Goal: Complete application form

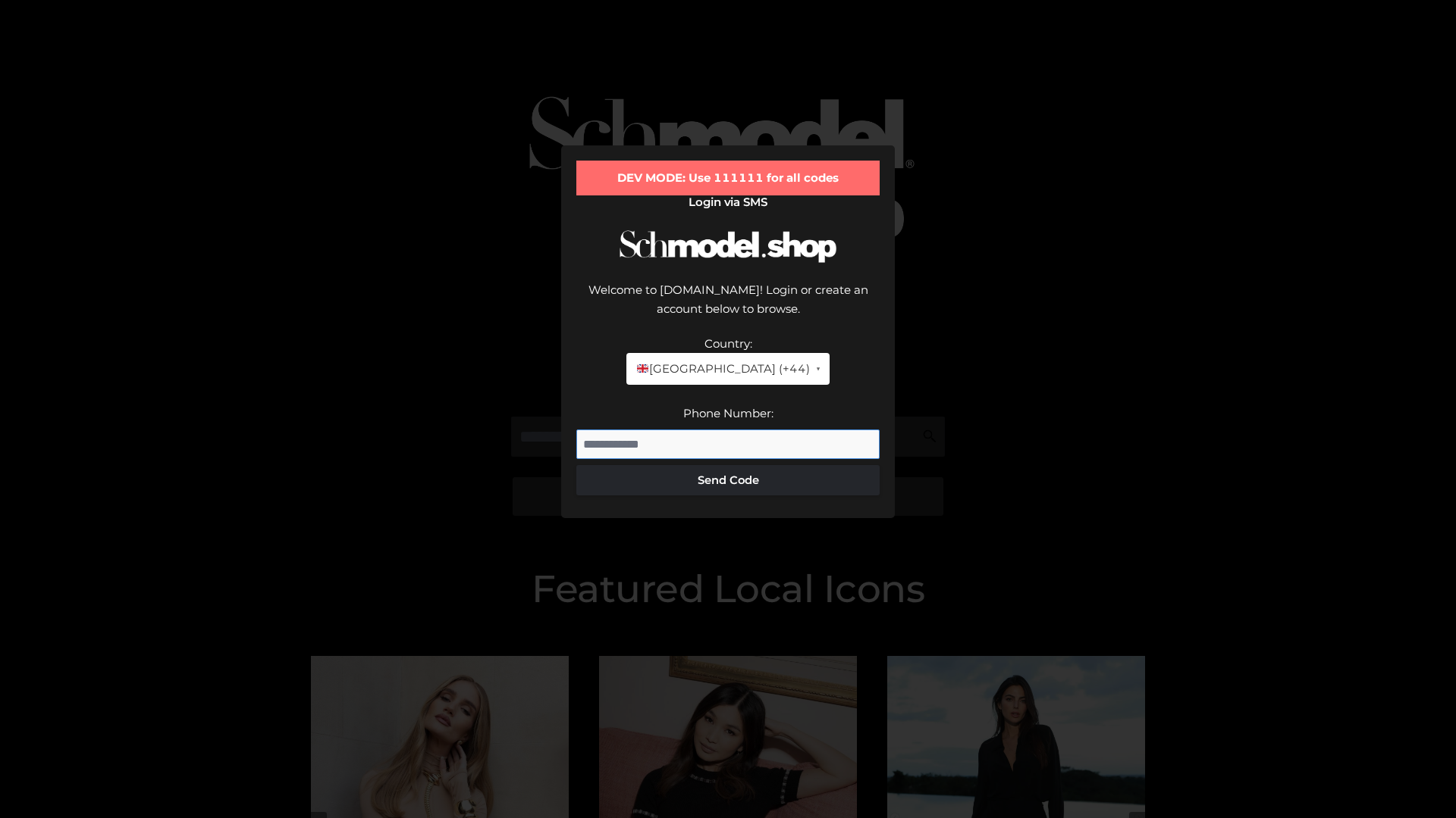
click at [728, 429] on input "Phone Number:" at bounding box center [728, 444] width 303 height 31
type input "**********"
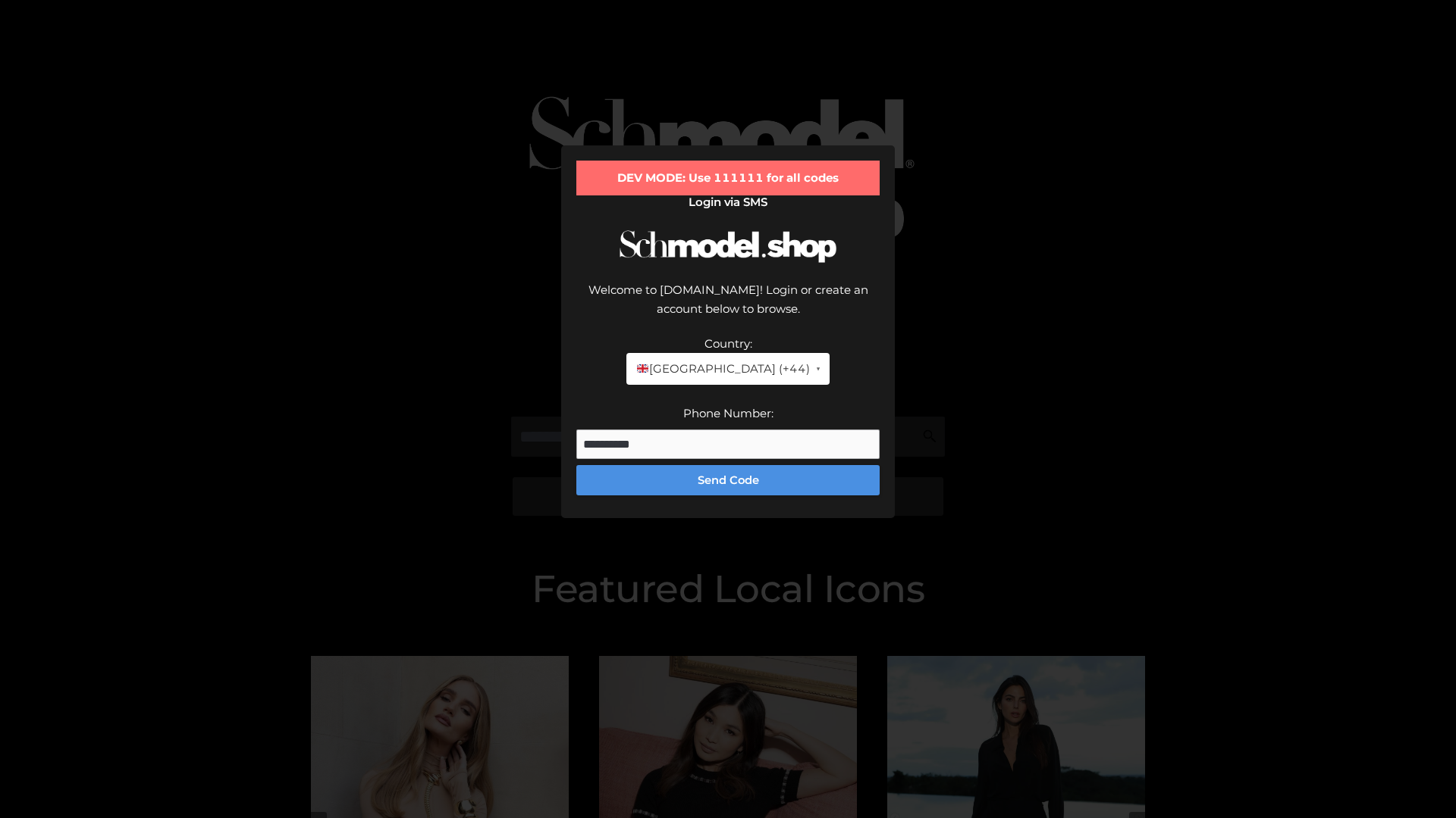
click at [728, 465] on button "Send Code" at bounding box center [728, 480] width 303 height 31
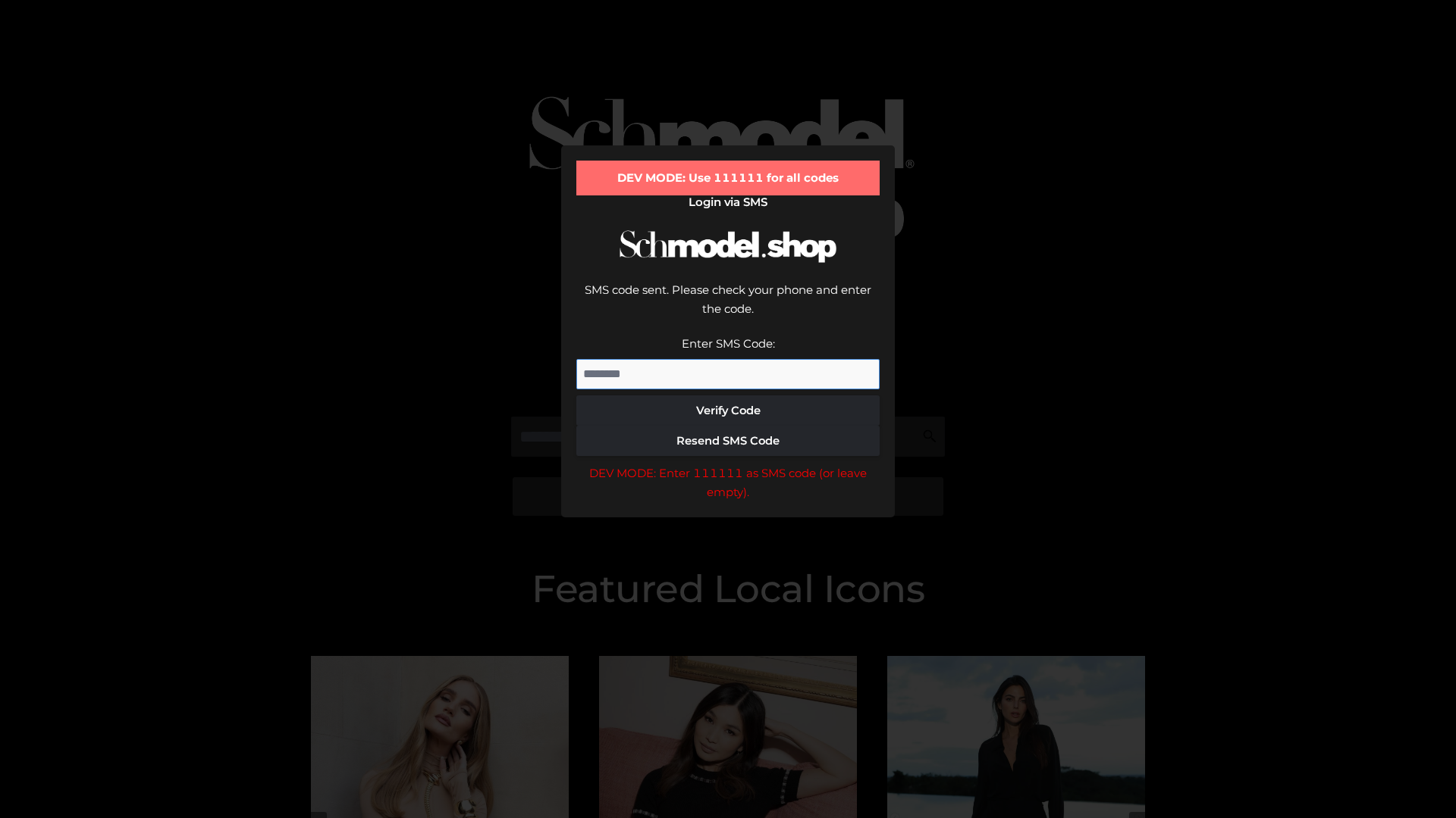
click at [728, 359] on input "Enter SMS Code:" at bounding box center [728, 374] width 303 height 31
type input "******"
click at [728, 396] on button "Verify Code" at bounding box center [728, 410] width 303 height 31
click at [728, 464] on div "DEV MODE: Enter 111111 as SMS code (or leave empty)." at bounding box center [728, 483] width 303 height 39
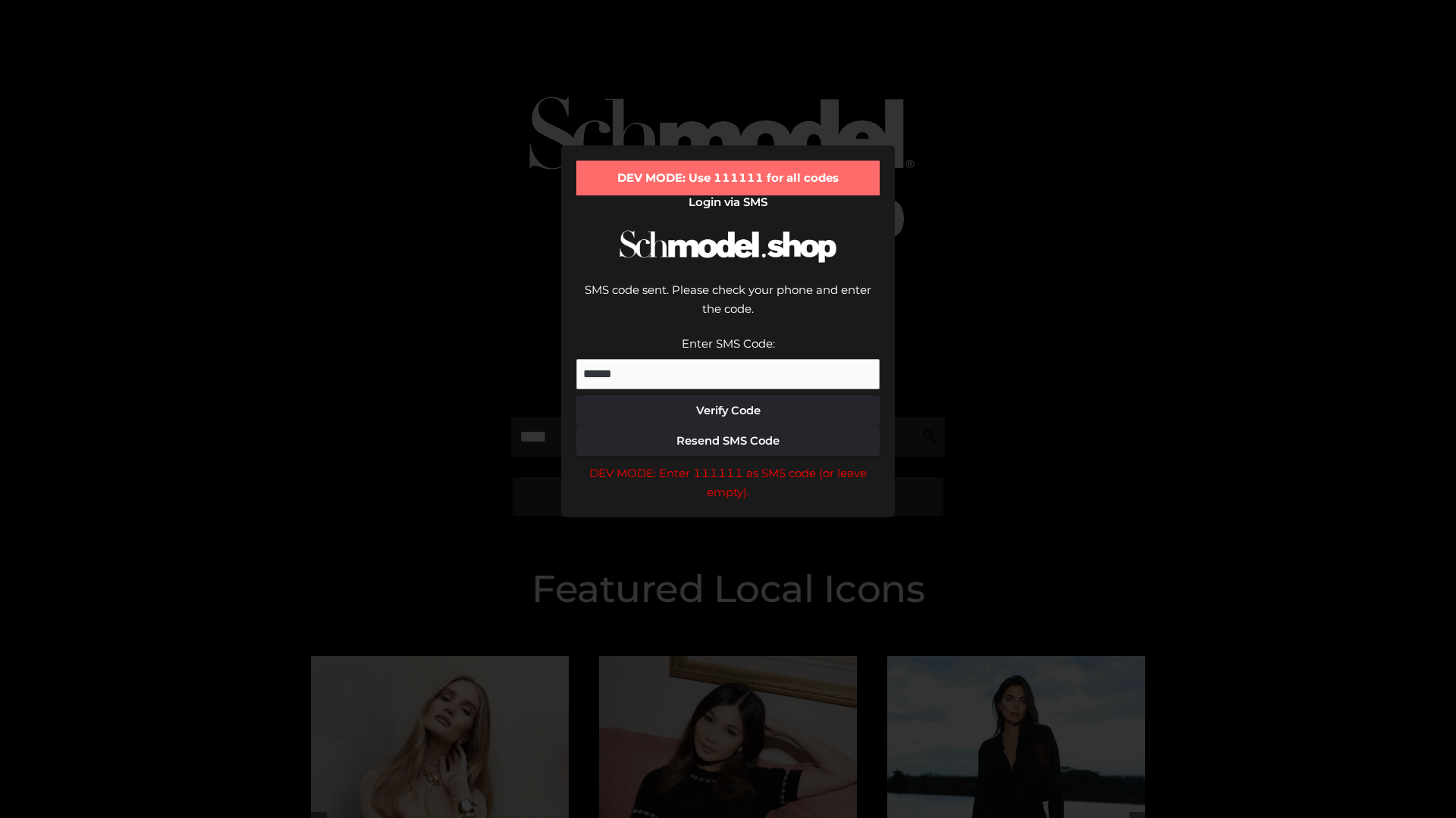
click at [728, 464] on div "DEV MODE: Enter 111111 as SMS code (or leave empty)." at bounding box center [728, 483] width 303 height 39
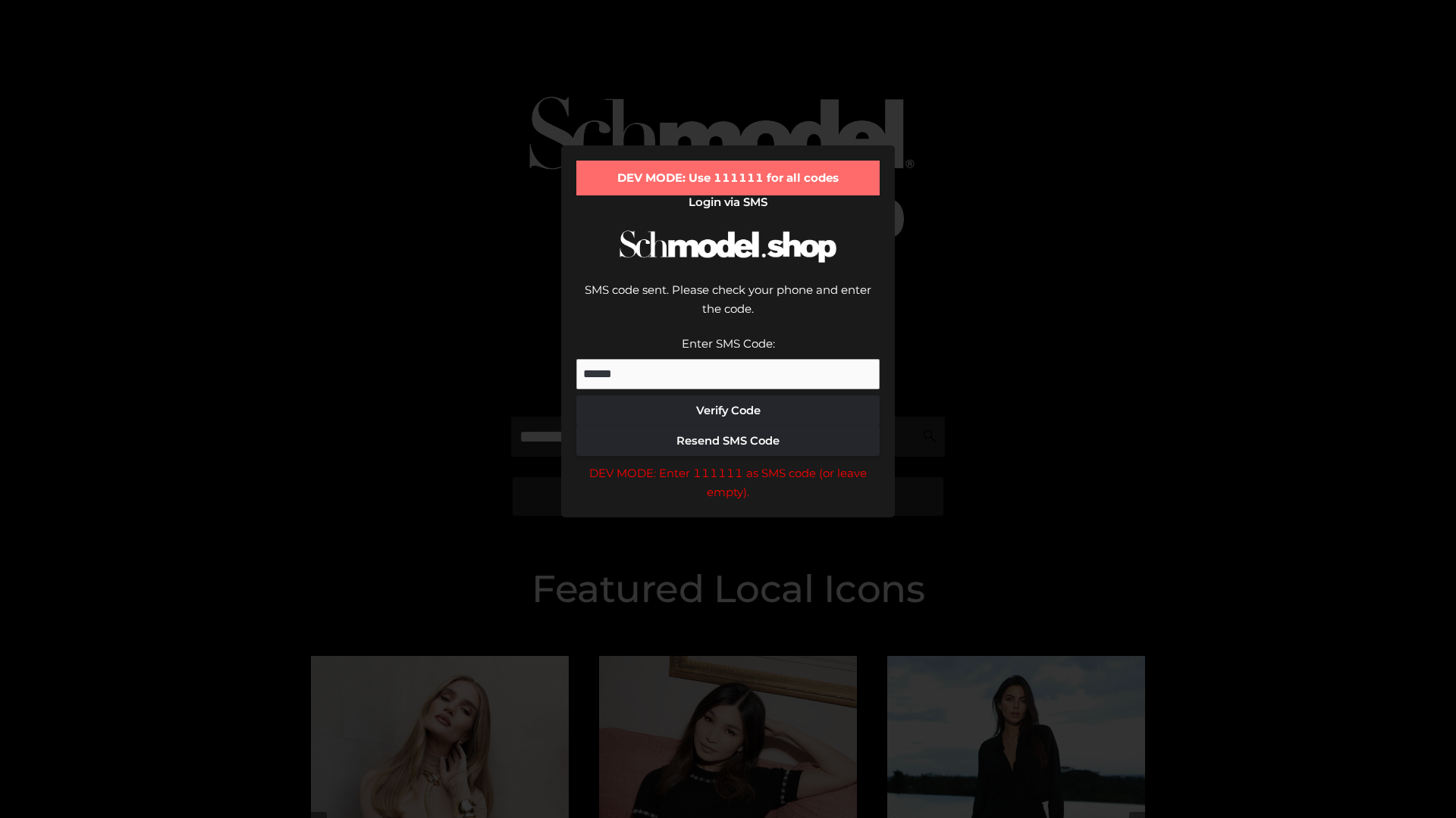
click at [728, 464] on div "DEV MODE: Enter 111111 as SMS code (or leave empty)." at bounding box center [728, 483] width 303 height 39
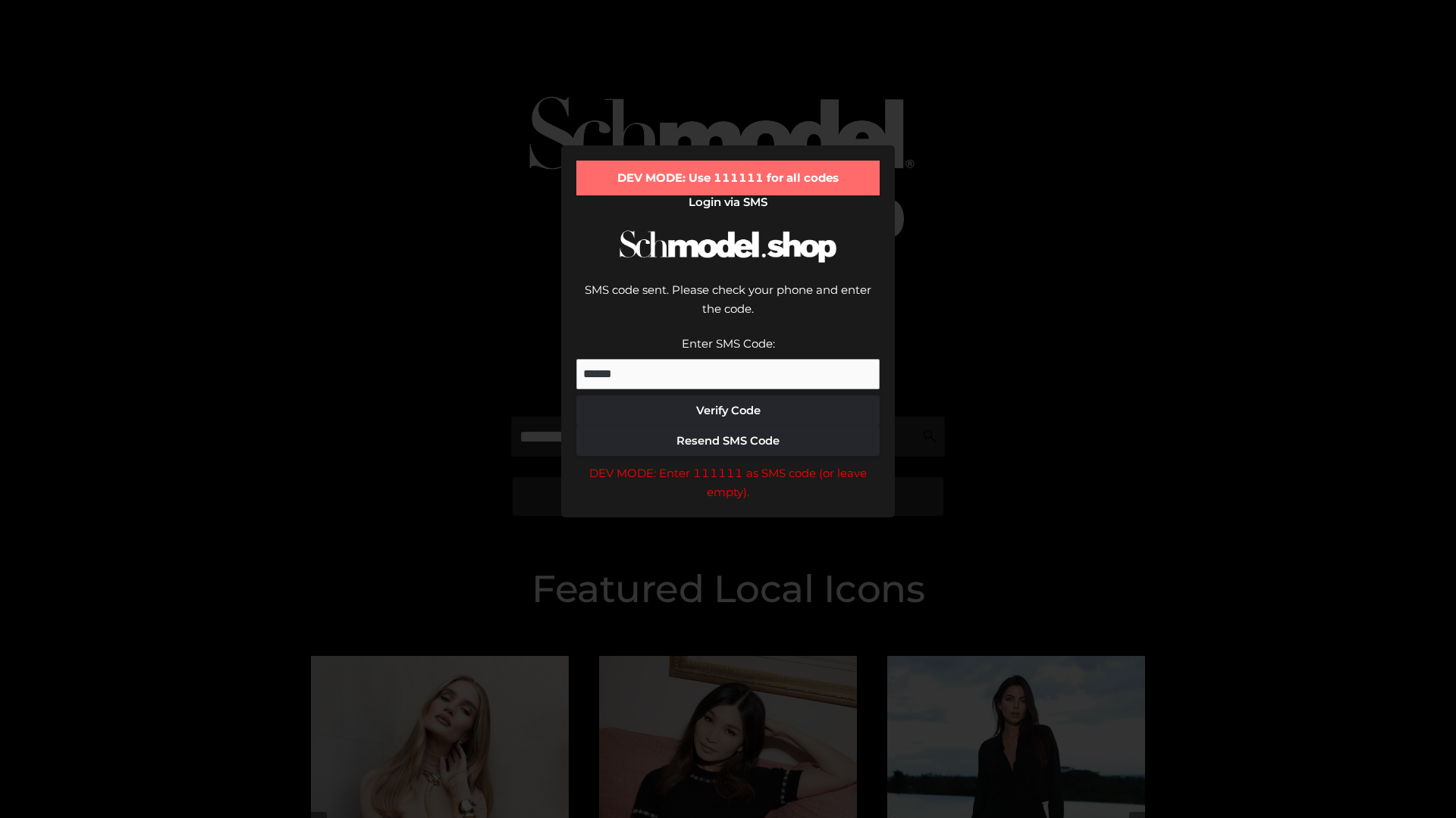
click at [728, 464] on div "DEV MODE: Enter 111111 as SMS code (or leave empty)." at bounding box center [728, 483] width 303 height 39
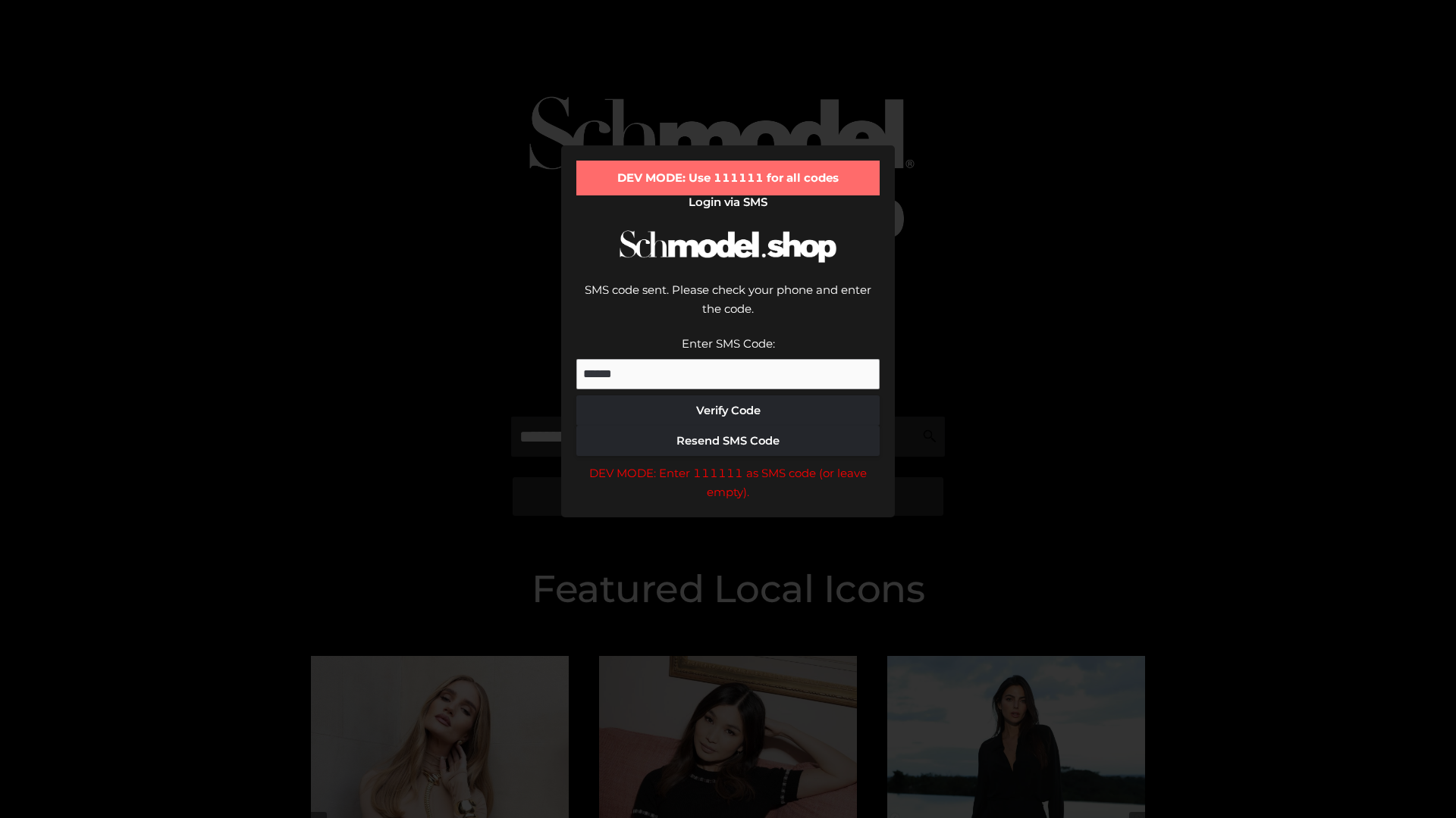
click at [728, 464] on div "DEV MODE: Enter 111111 as SMS code (or leave empty)." at bounding box center [728, 483] width 303 height 39
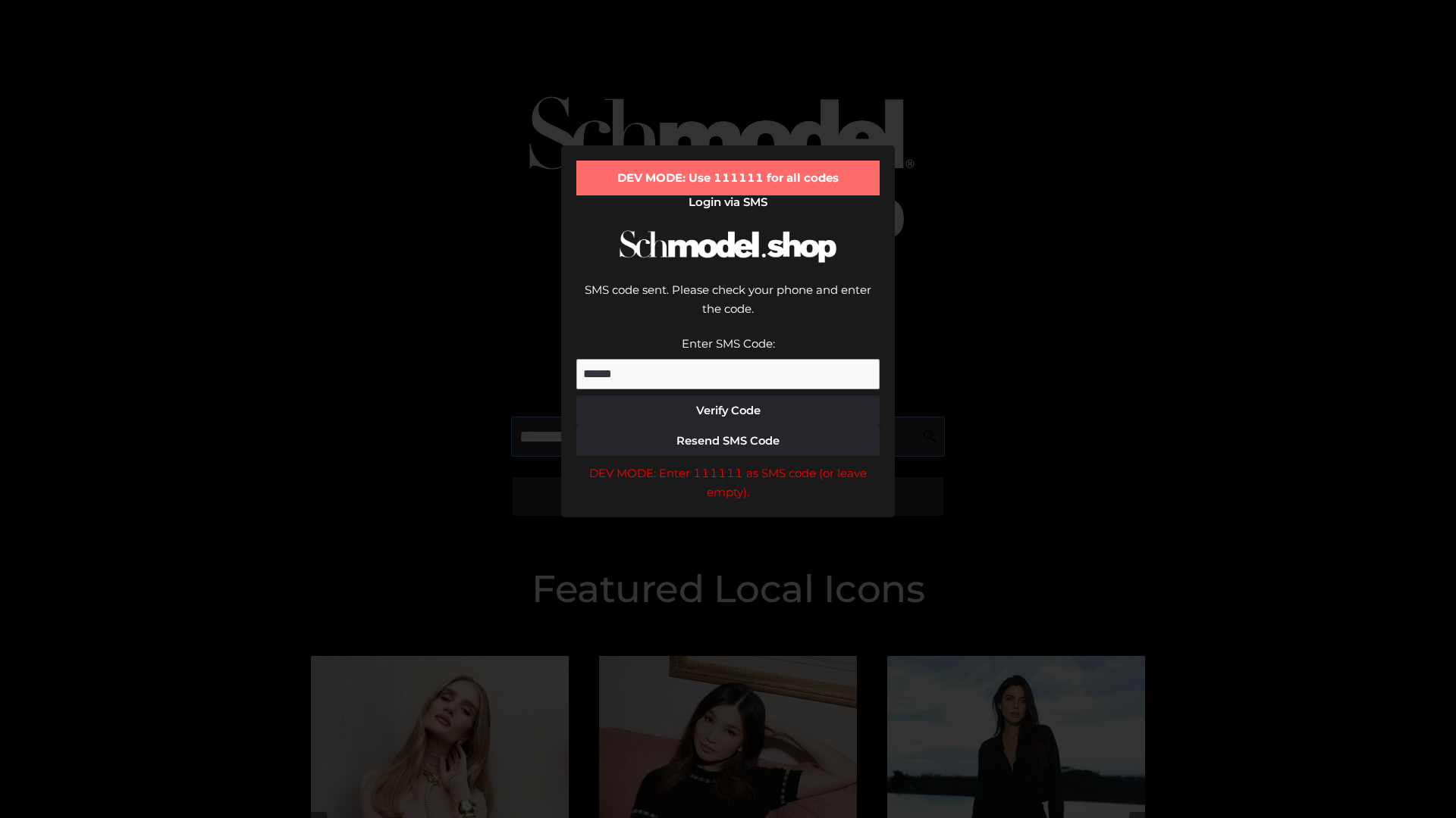
scroll to position [0, 1]
click at [728, 464] on div "DEV MODE: Enter 111111 as SMS code (or leave empty)." at bounding box center [728, 483] width 303 height 39
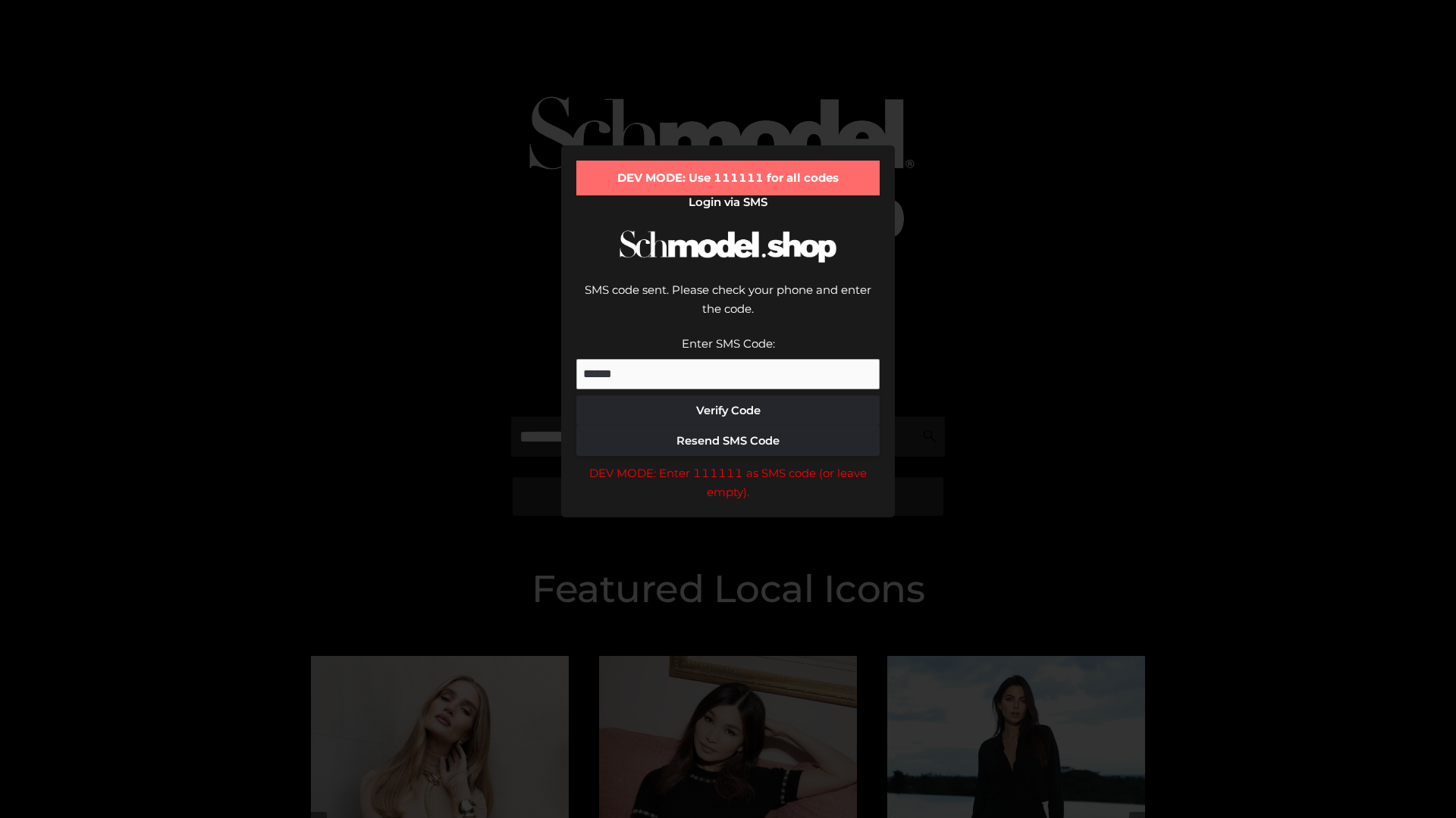
click at [728, 464] on div "DEV MODE: Enter 111111 as SMS code (or leave empty)." at bounding box center [728, 483] width 303 height 39
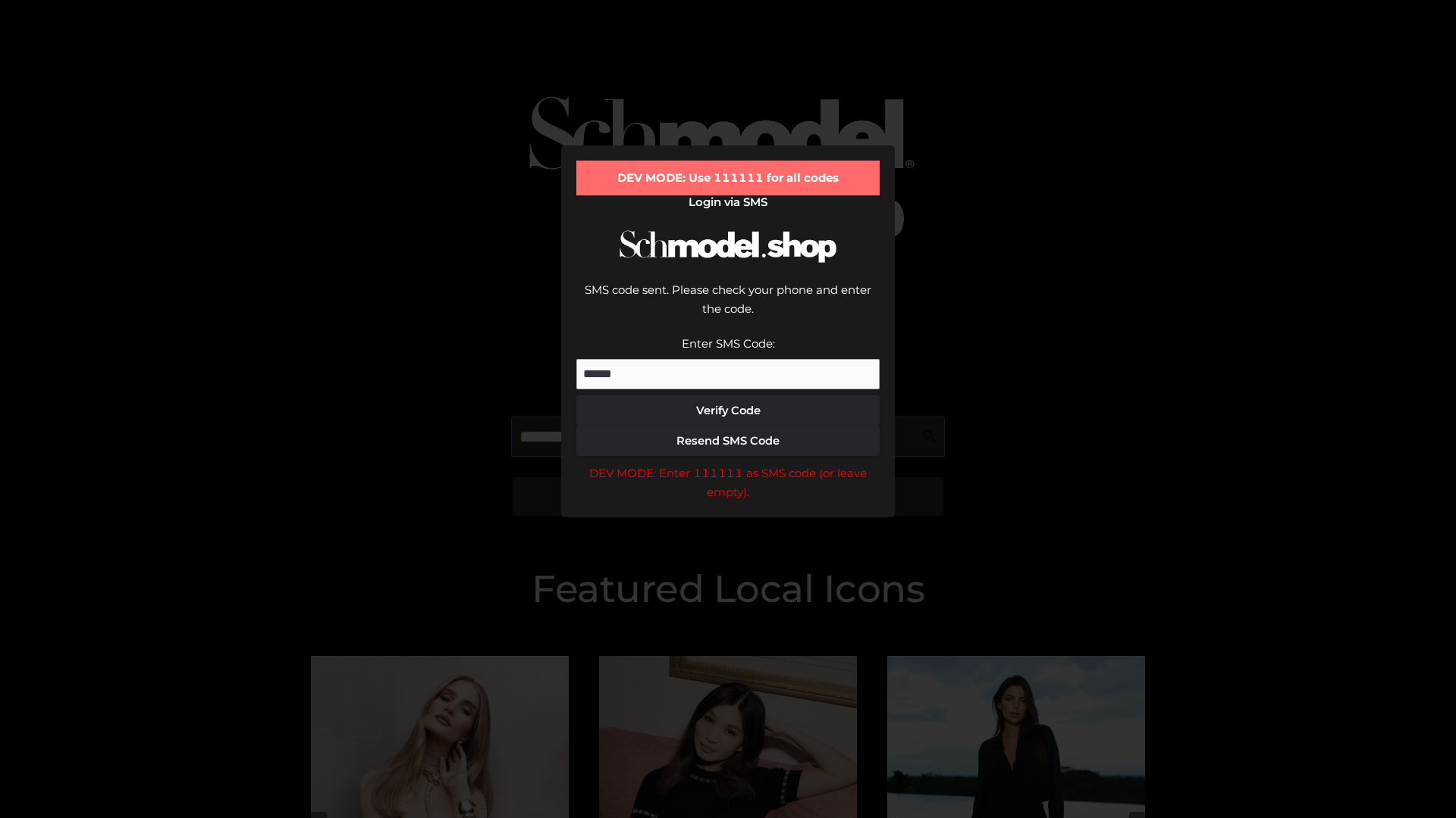
scroll to position [0, 92]
click at [728, 464] on div "DEV MODE: Enter 111111 as SMS code (or leave empty)." at bounding box center [728, 483] width 303 height 39
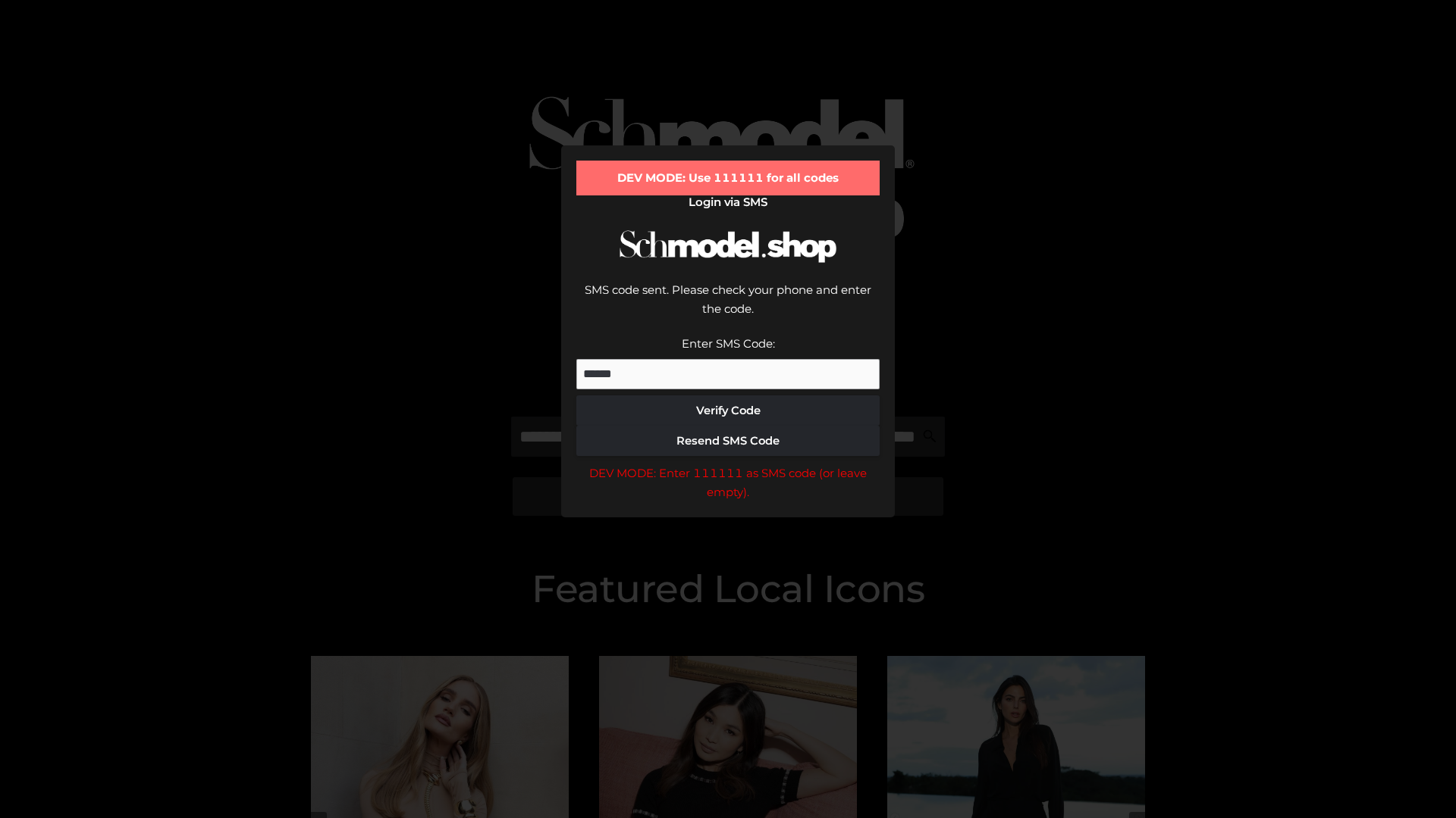
click at [728, 464] on div "DEV MODE: Enter 111111 as SMS code (or leave empty)." at bounding box center [728, 483] width 303 height 39
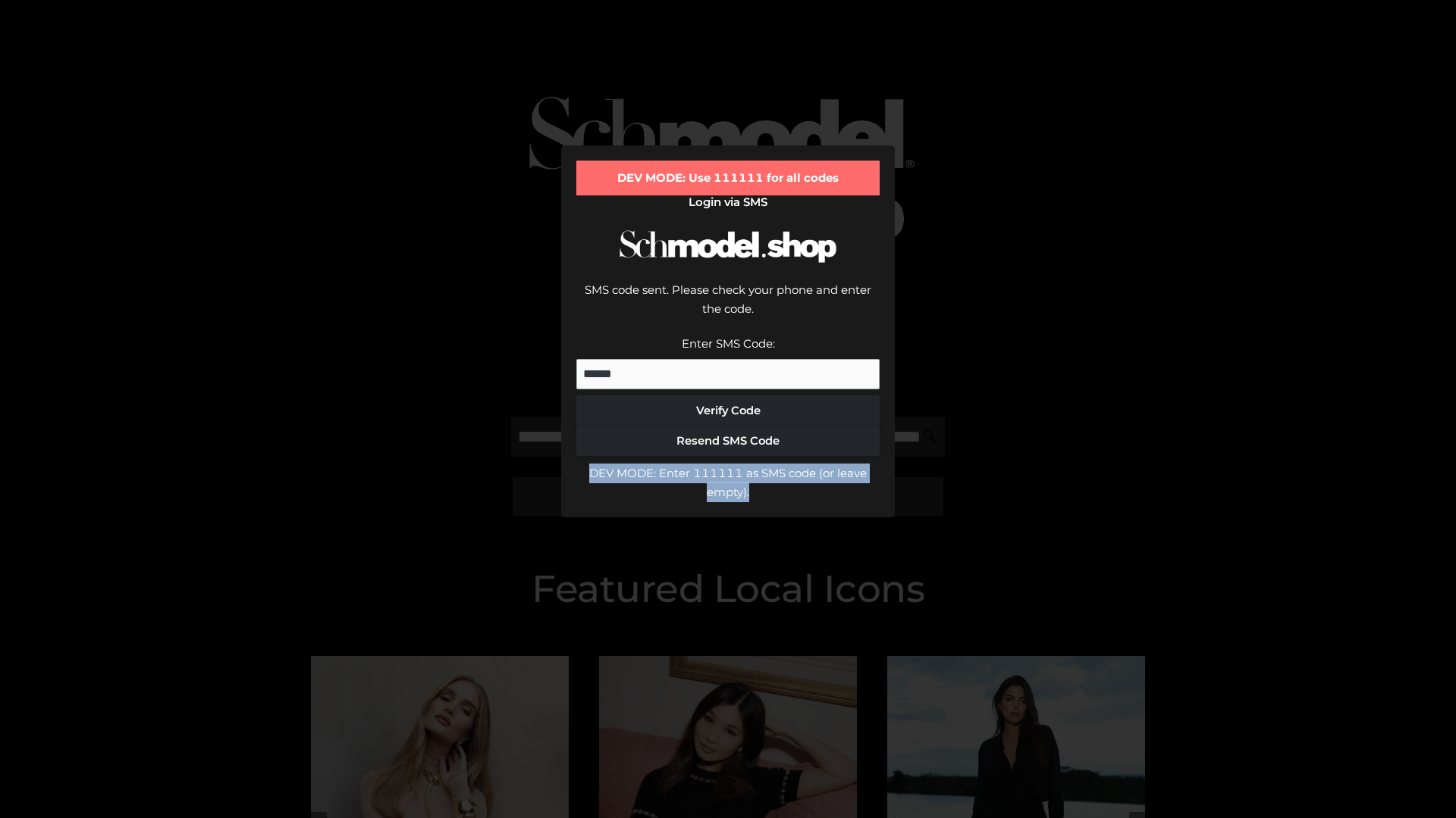
scroll to position [0, 0]
type input "**********"
